Goal: Transaction & Acquisition: Book appointment/travel/reservation

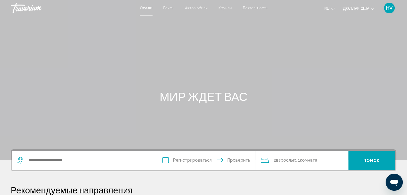
click at [305, 81] on div "Основное содержание" at bounding box center [203, 80] width 407 height 160
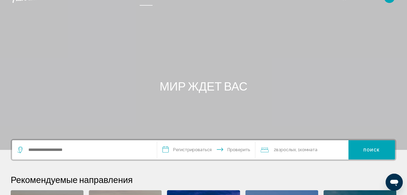
scroll to position [7, 0]
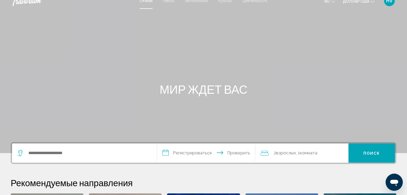
click at [101, 158] on div "Виджет поиска" at bounding box center [84, 153] width 134 height 19
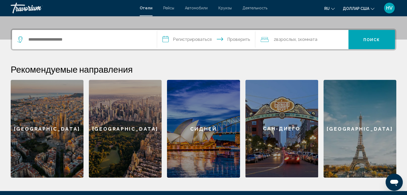
scroll to position [132, 0]
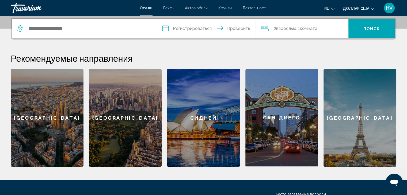
click at [48, 34] on div "Виджет поиска" at bounding box center [84, 28] width 134 height 19
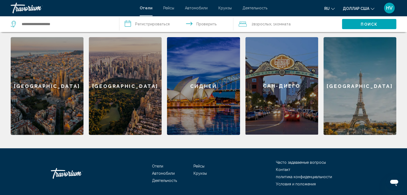
scroll to position [164, 0]
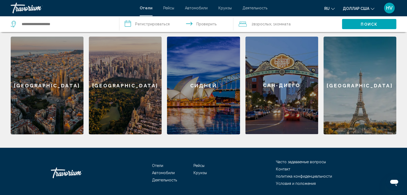
click at [369, 97] on div "[GEOGRAPHIC_DATA]" at bounding box center [359, 86] width 73 height 98
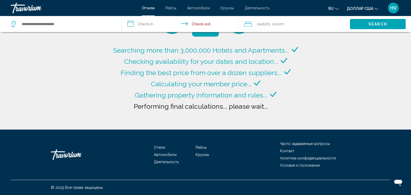
type input "**********"
